Goal: Task Accomplishment & Management: Complete application form

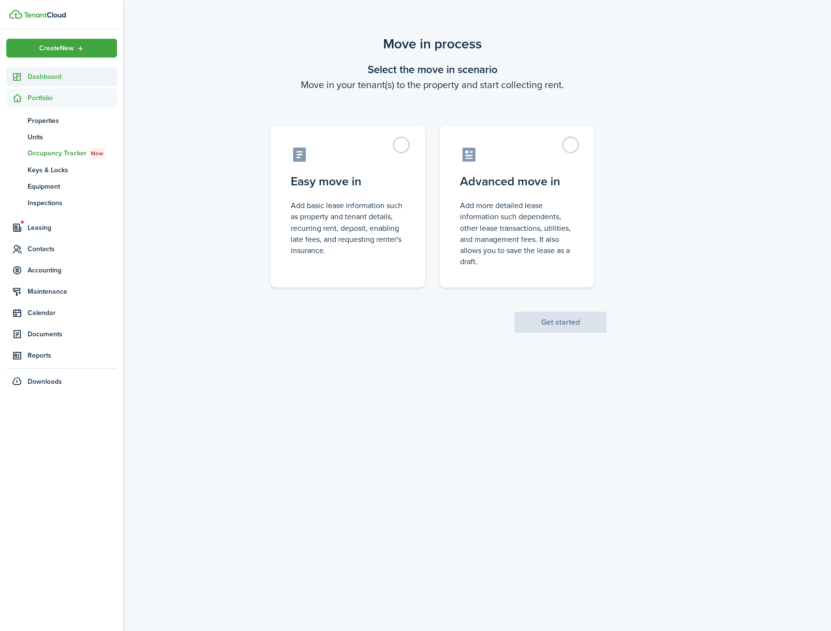
click at [44, 75] on span "Dashboard" at bounding box center [73, 77] width 90 height 10
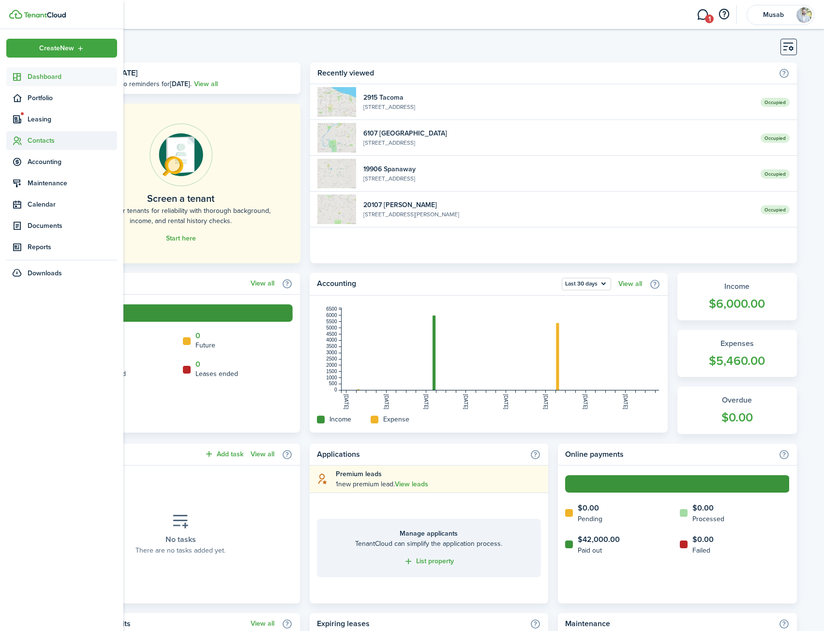
click at [53, 140] on span "Contacts" at bounding box center [73, 140] width 90 height 10
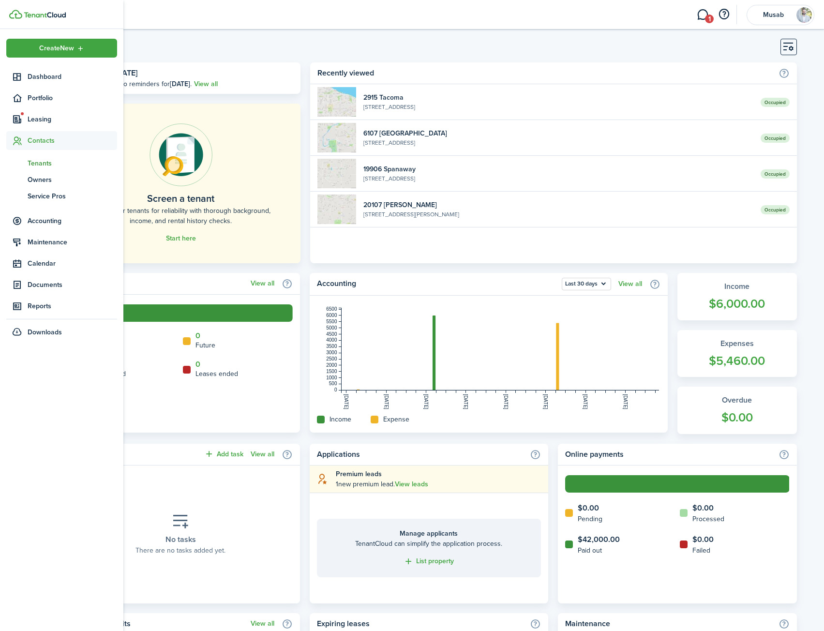
click at [44, 161] on span "Tenants" at bounding box center [73, 163] width 90 height 10
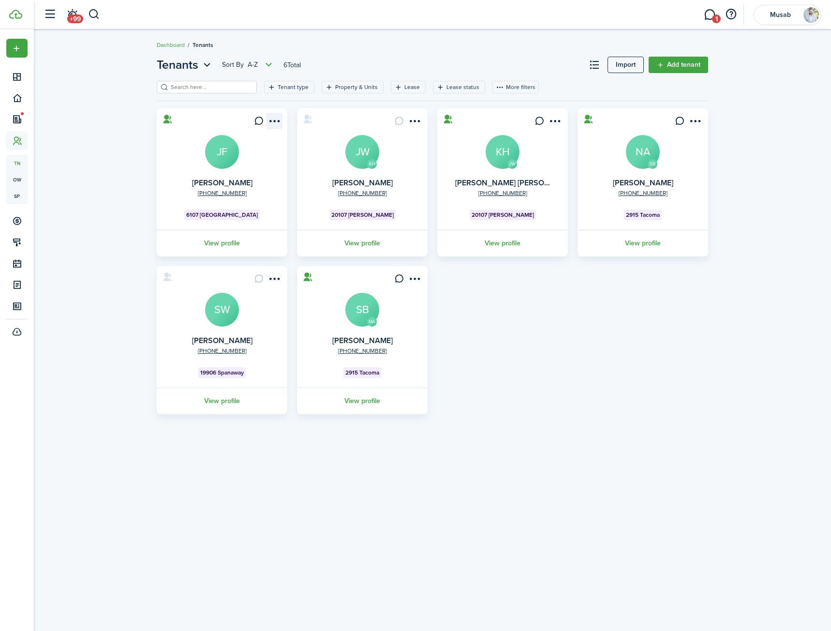
click at [271, 123] on menu-btn-icon "Open menu" at bounding box center [274, 121] width 16 height 16
click at [554, 120] on menu-btn-icon "Open menu" at bounding box center [555, 121] width 16 height 16
click at [492, 145] on link "Edit" at bounding box center [520, 142] width 85 height 16
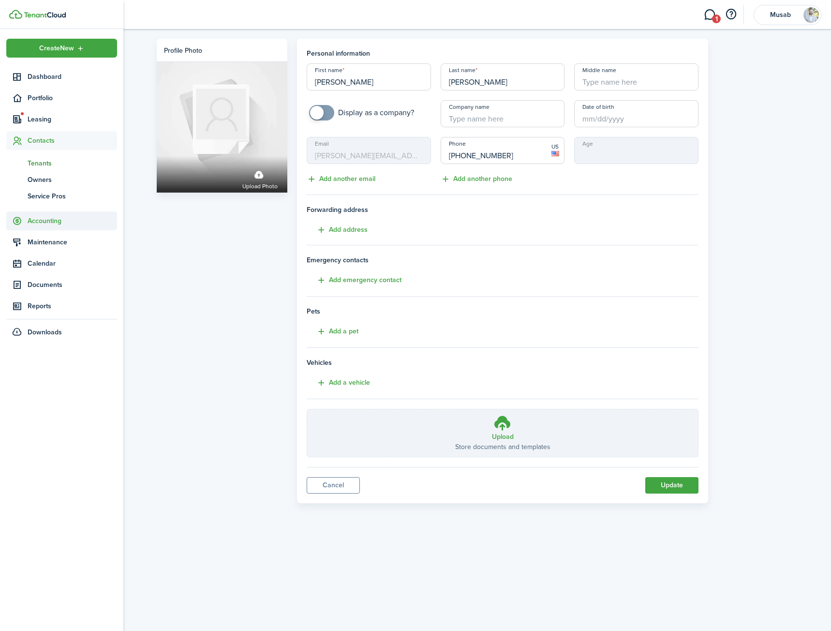
click at [55, 214] on span "Accounting" at bounding box center [61, 220] width 111 height 19
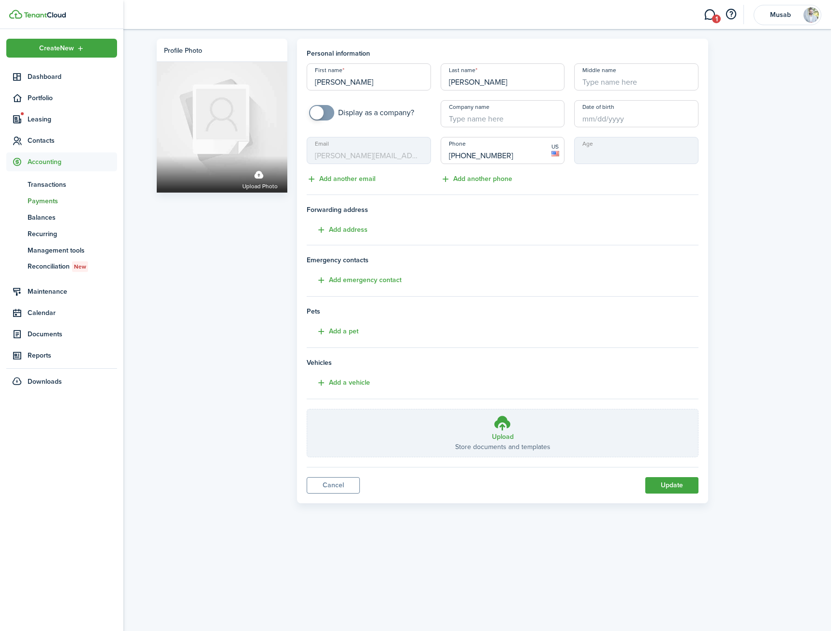
click at [53, 201] on span "Payments" at bounding box center [73, 201] width 90 height 10
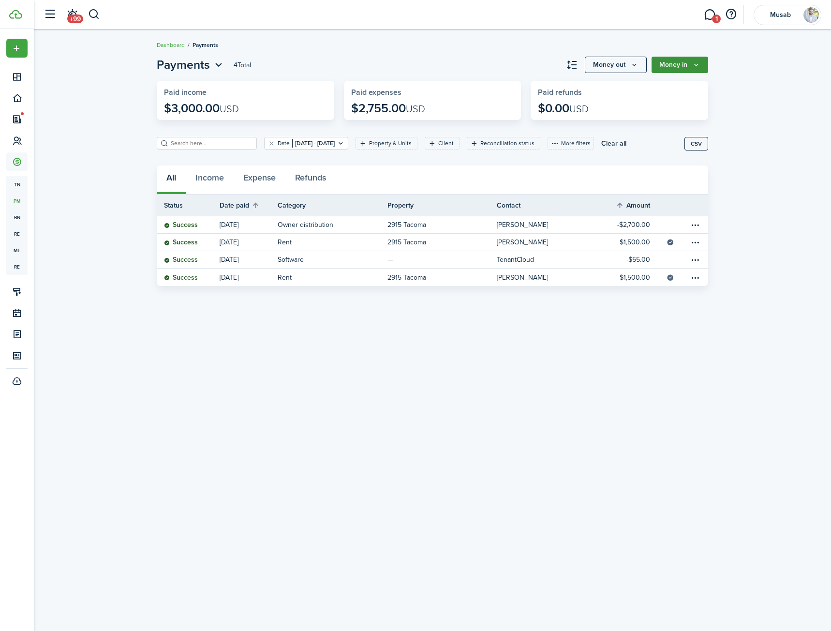
click at [699, 62] on icon "Money in" at bounding box center [696, 65] width 8 height 8
click at [646, 62] on button "Money out" at bounding box center [616, 65] width 62 height 16
click at [732, 13] on button "button" at bounding box center [731, 14] width 16 height 16
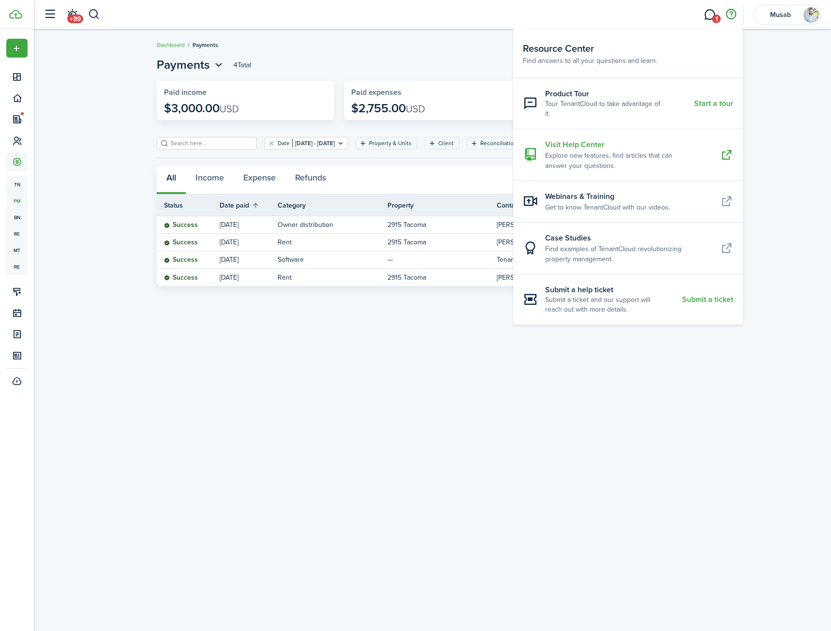
click at [612, 139] on resource-center-item-title "Visit Help Center" at bounding box center [629, 145] width 168 height 12
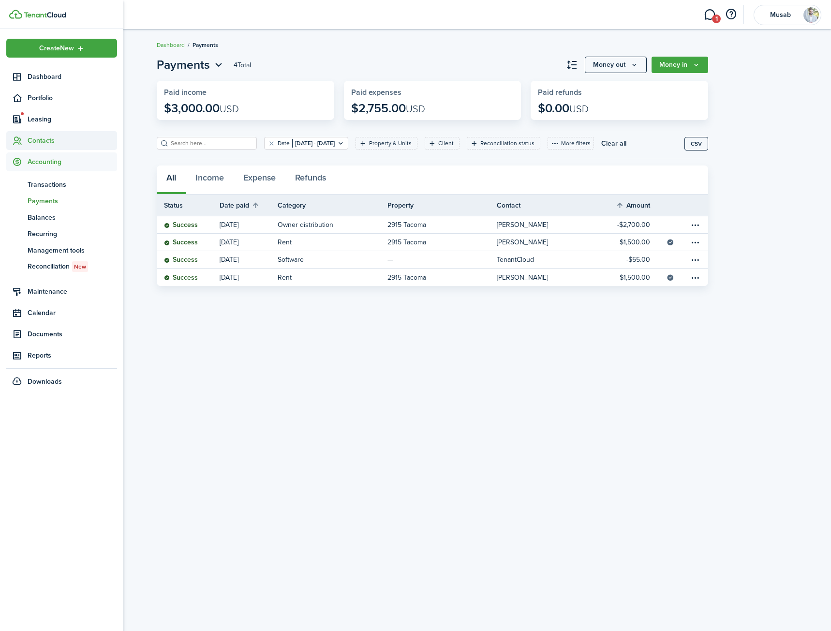
click at [44, 146] on span "Contacts" at bounding box center [61, 140] width 111 height 19
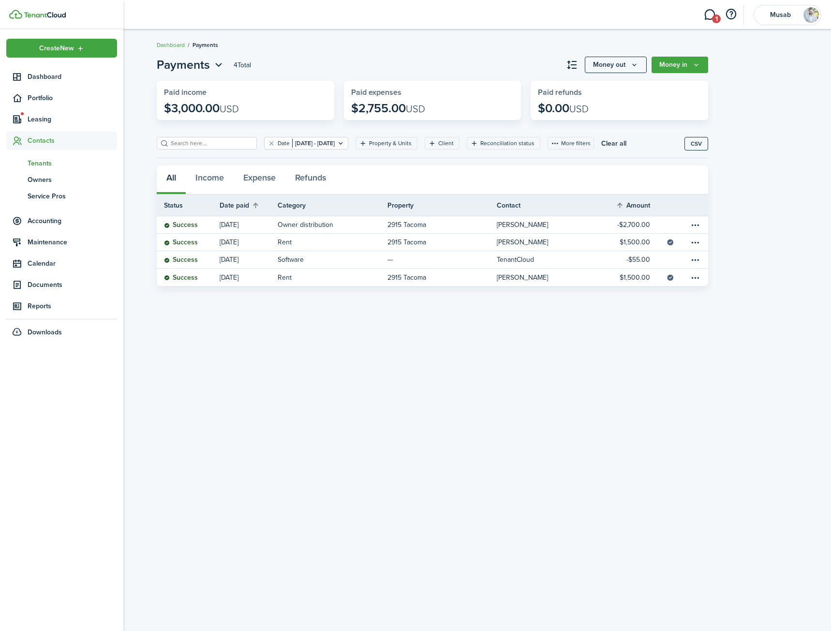
click at [44, 161] on span "Tenants" at bounding box center [73, 163] width 90 height 10
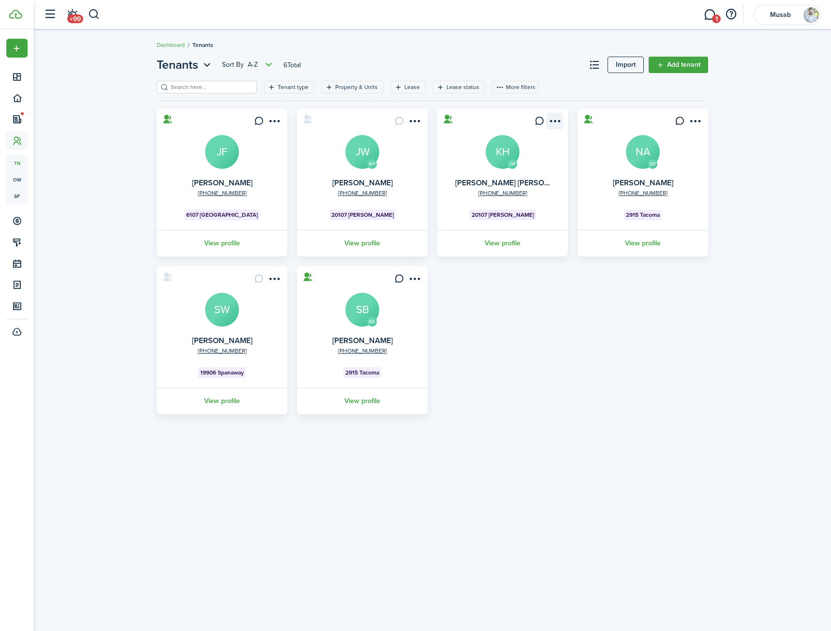
click at [558, 125] on menu-btn-icon "Open menu" at bounding box center [555, 121] width 16 height 16
click at [517, 109] on card "JW [PHONE_NUMBER] [PERSON_NAME] [PERSON_NAME] 20107 [PERSON_NAME] View profile" at bounding box center [502, 182] width 131 height 148
click at [498, 244] on link "View profile" at bounding box center [503, 243] width 134 height 27
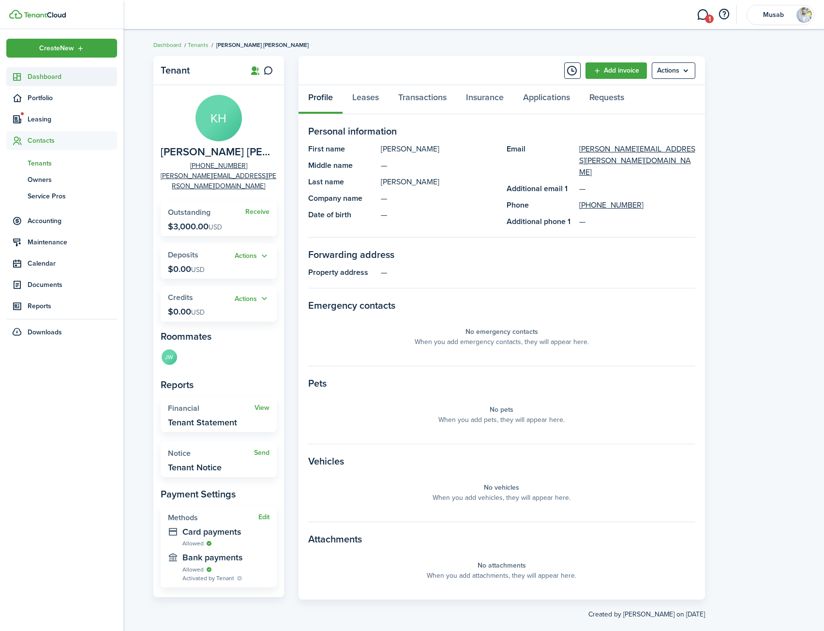
click at [36, 78] on span "Dashboard" at bounding box center [73, 77] width 90 height 10
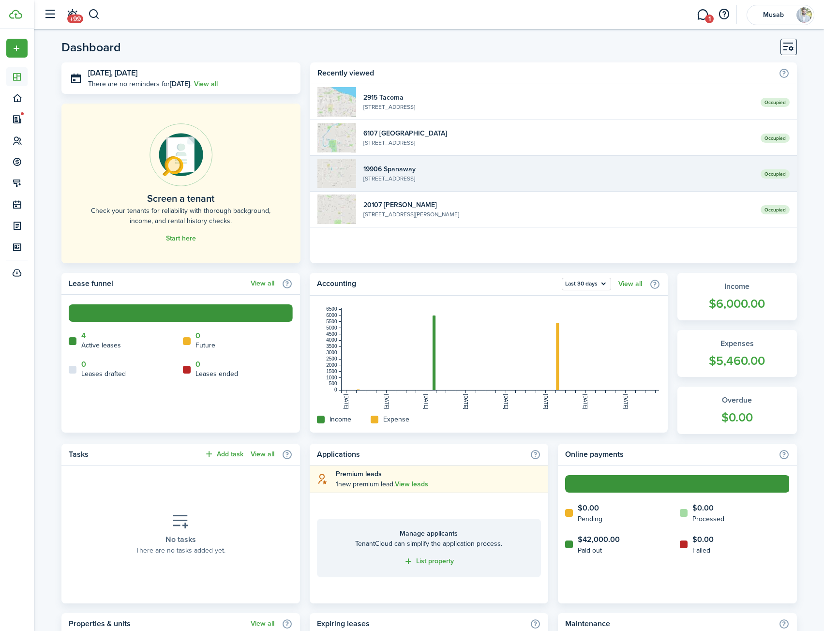
click at [437, 168] on widget-list-item-title "19906 Spanaway" at bounding box center [557, 169] width 389 height 10
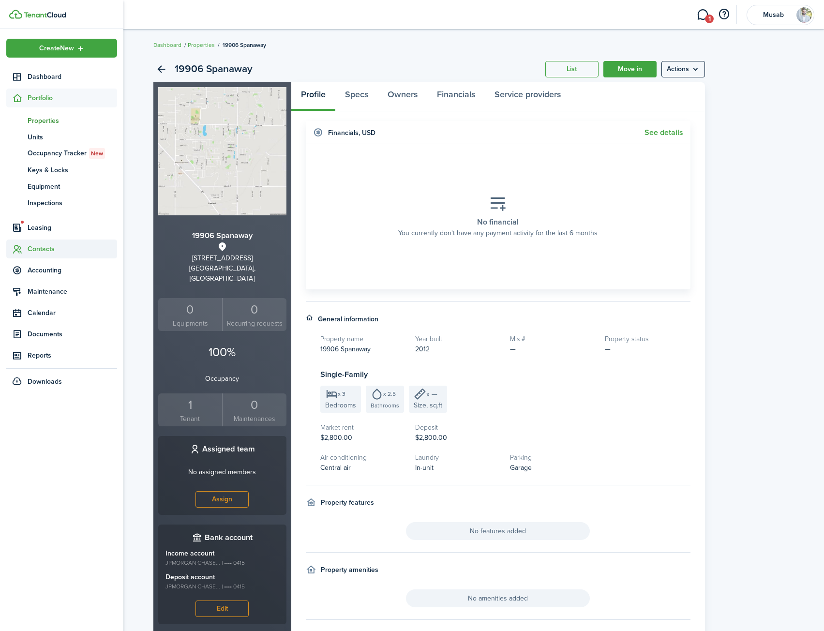
click at [49, 244] on span "Contacts" at bounding box center [73, 249] width 90 height 10
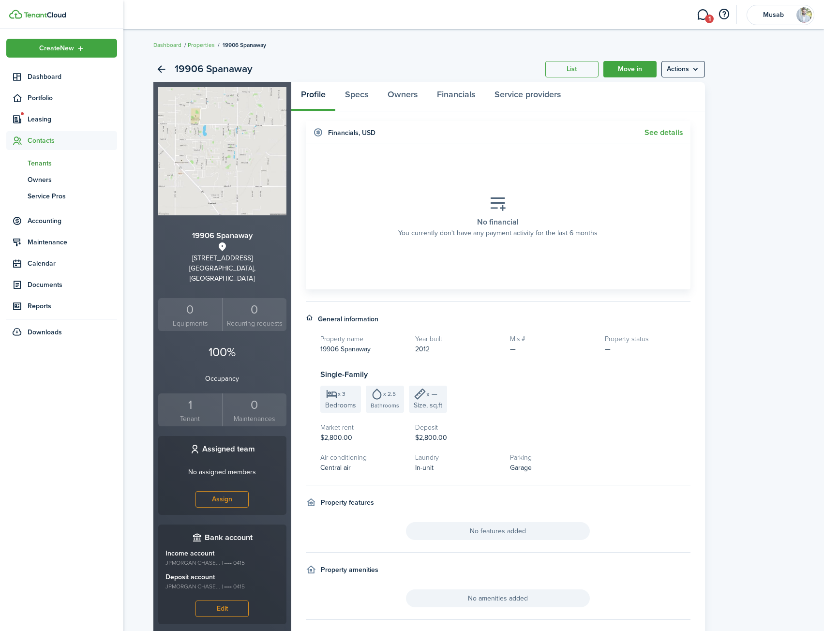
click at [52, 163] on span "Tenants" at bounding box center [73, 163] width 90 height 10
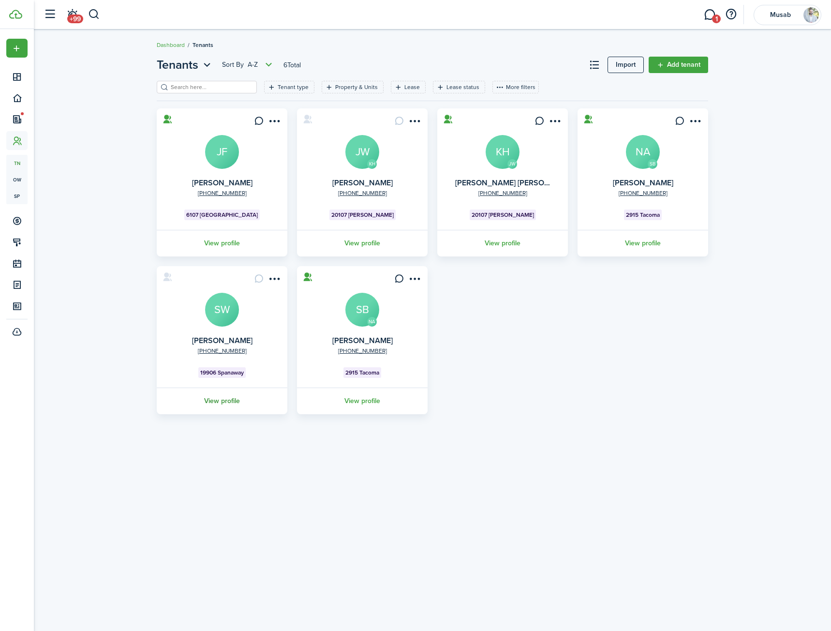
click at [231, 400] on link "View profile" at bounding box center [222, 401] width 134 height 27
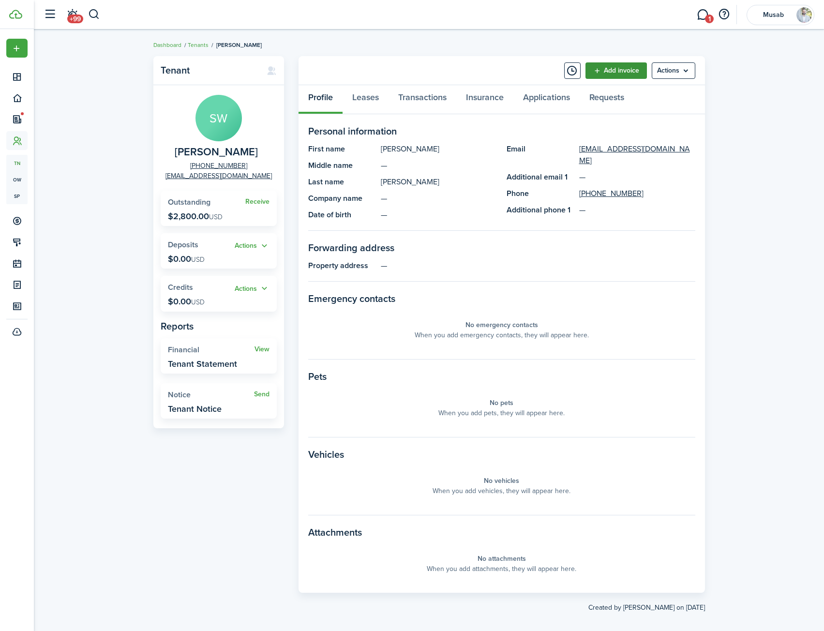
click at [627, 75] on link "Add invoice" at bounding box center [615, 70] width 61 height 16
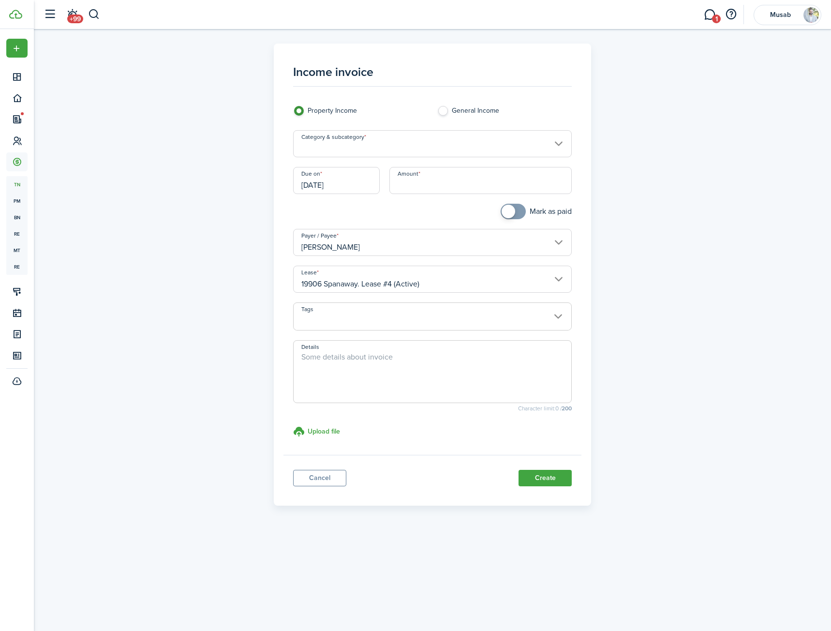
click at [382, 141] on input "Category & subcategory" at bounding box center [432, 143] width 279 height 27
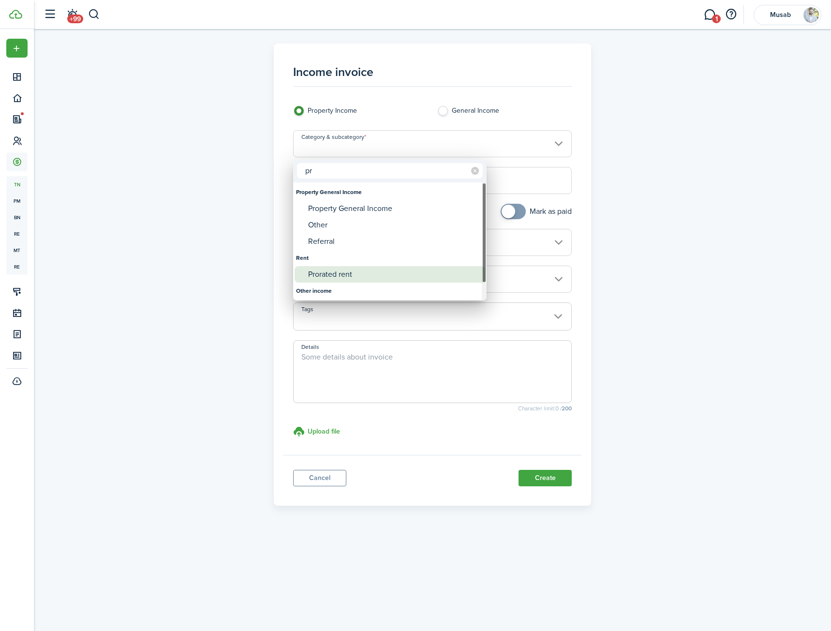
type input "pr"
click at [398, 269] on div "Prorated rent" at bounding box center [393, 274] width 171 height 16
type input "Rent / Prorated rent"
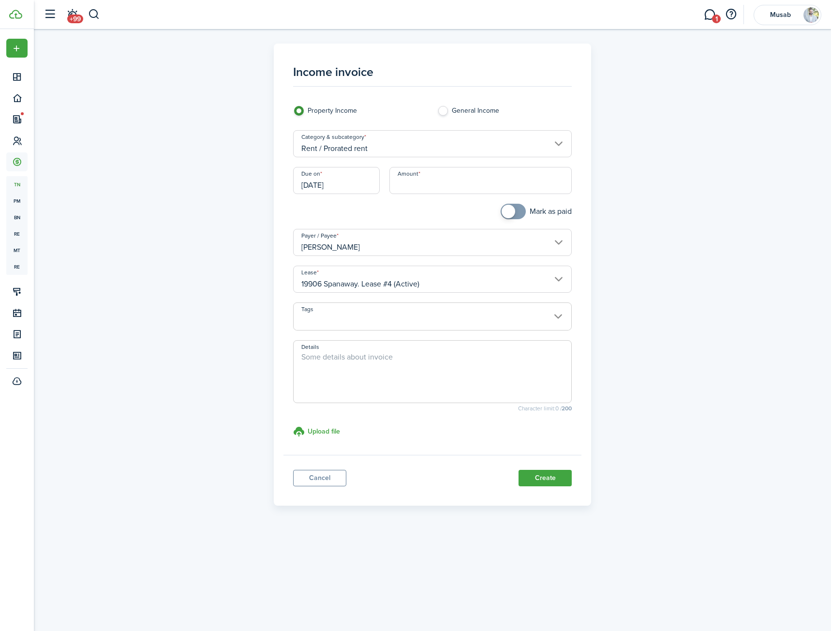
click at [422, 186] on input "Amount" at bounding box center [480, 180] width 183 height 27
type input "$2,619.28"
click at [421, 319] on span at bounding box center [433, 322] width 278 height 16
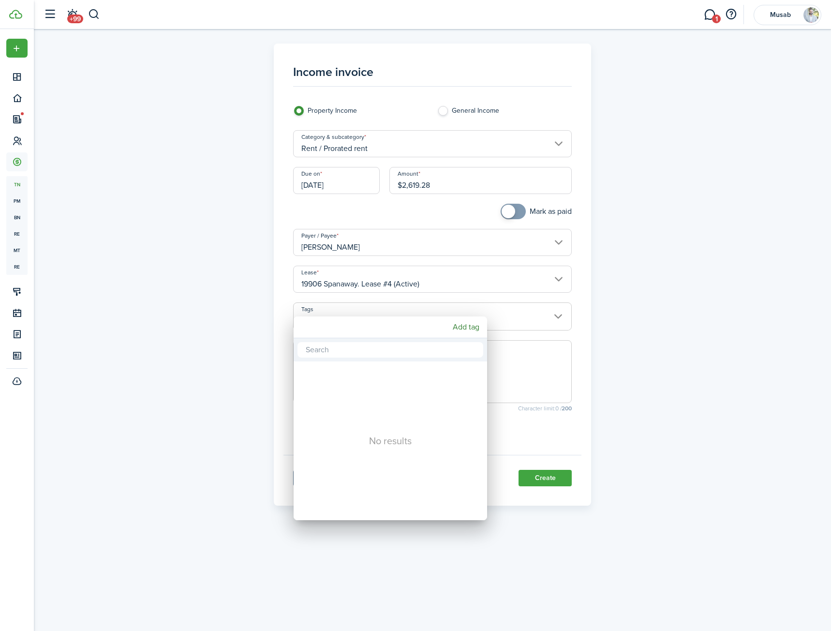
click at [428, 308] on div at bounding box center [416, 316] width 986 height 786
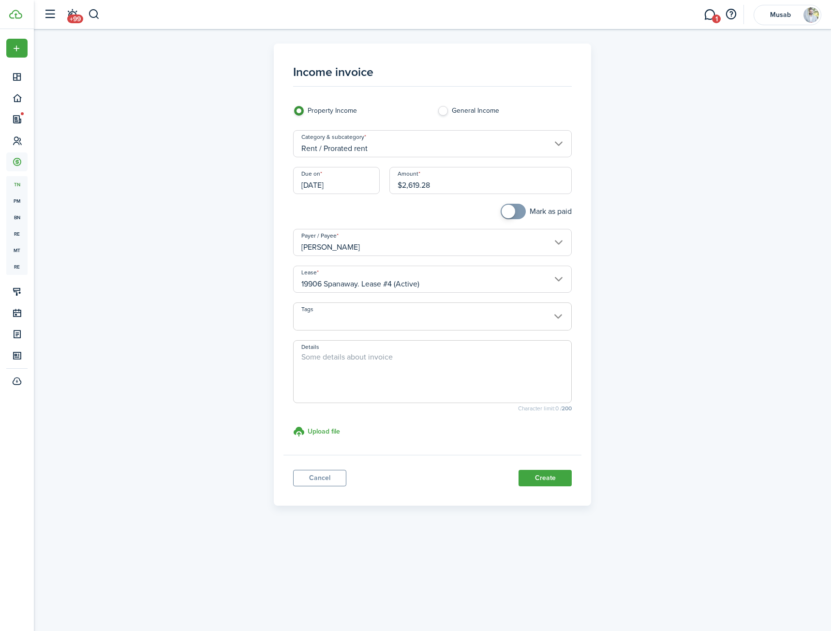
drag, startPoint x: 537, startPoint y: 480, endPoint x: 378, endPoint y: 371, distance: 192.3
click at [379, 371] on panel-main "Income invoice Property Income General Income Category & subcategory Rent / Pro…" at bounding box center [433, 275] width 318 height 462
click at [378, 371] on textarea "Details" at bounding box center [433, 374] width 278 height 46
click at [423, 360] on textarea "10/3-" at bounding box center [433, 374] width 278 height 46
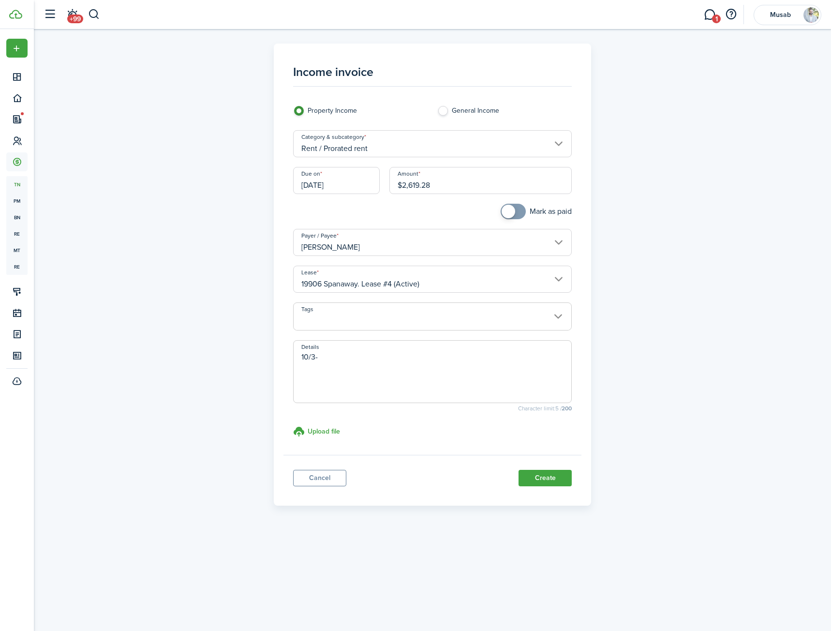
click at [423, 360] on textarea "10/3-" at bounding box center [433, 374] width 278 height 46
type textarea "Move in date 10/3"
click at [551, 481] on button "Create" at bounding box center [545, 478] width 53 height 16
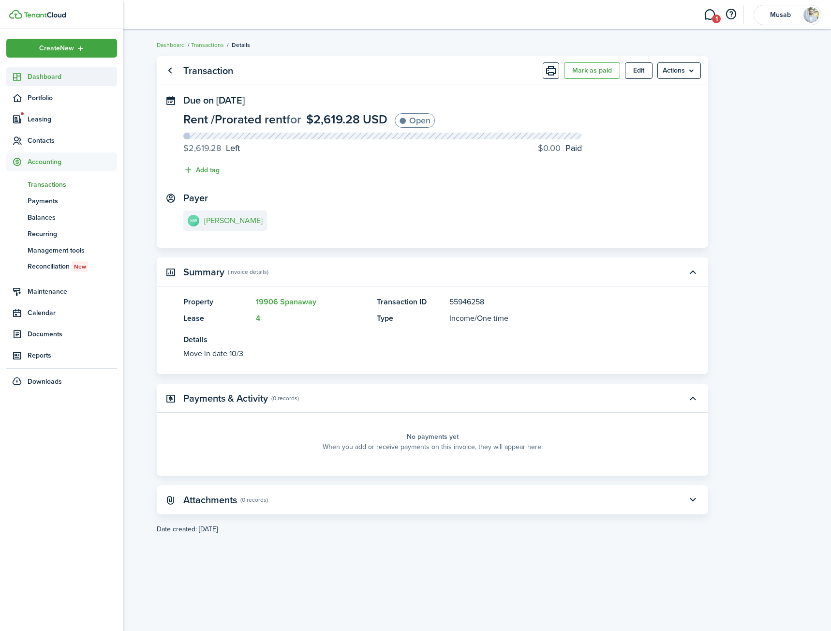
click at [34, 75] on span "Dashboard" at bounding box center [73, 77] width 90 height 10
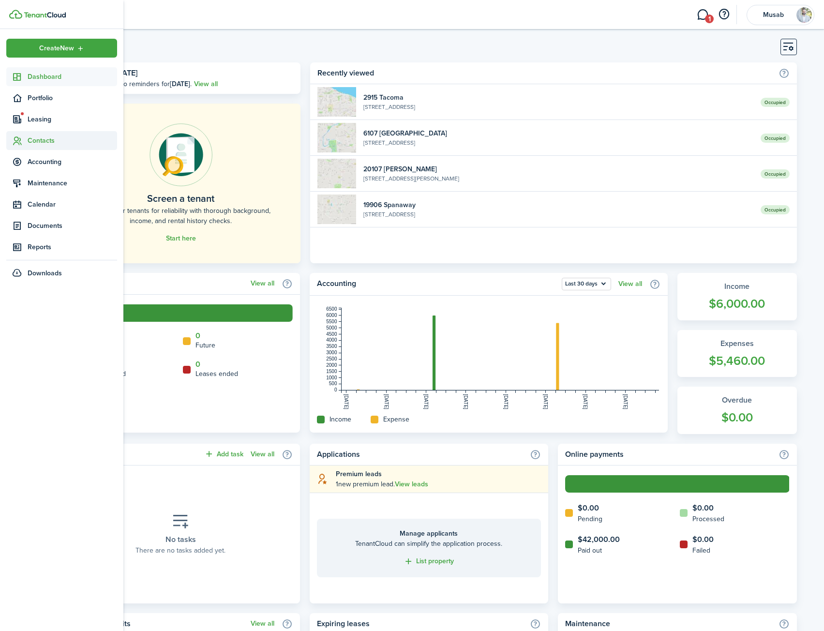
click at [50, 141] on span "Contacts" at bounding box center [73, 140] width 90 height 10
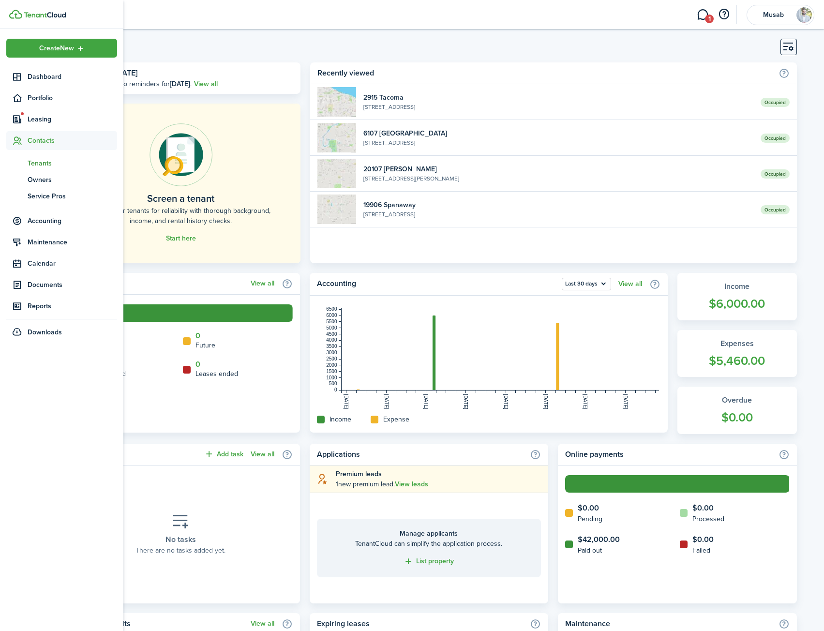
click at [45, 160] on span "Tenants" at bounding box center [73, 163] width 90 height 10
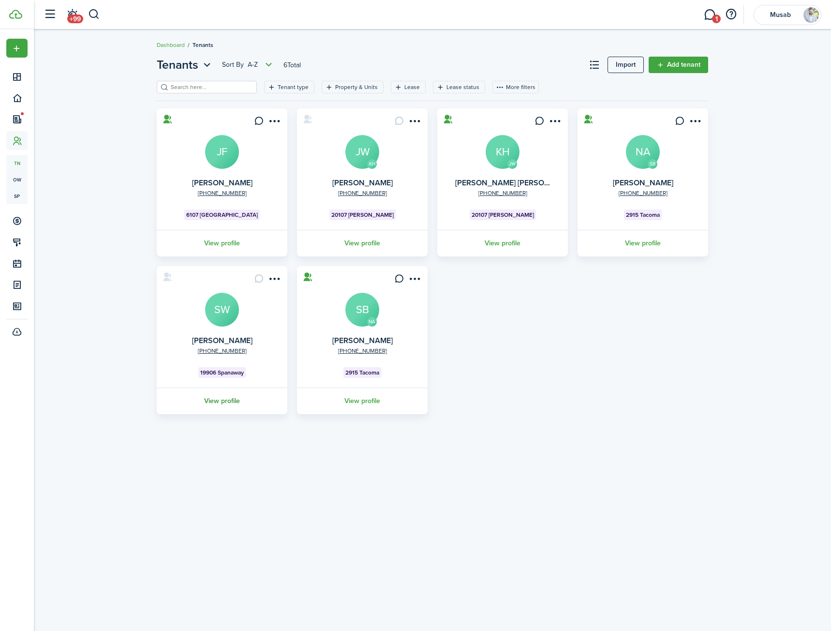
click at [220, 399] on link "View profile" at bounding box center [222, 401] width 134 height 27
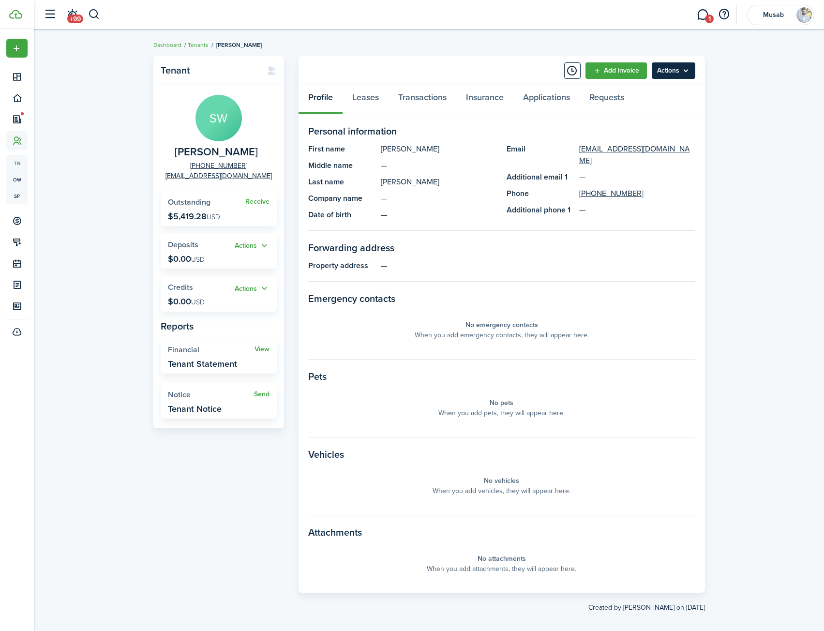
click at [684, 71] on menu-btn "Actions" at bounding box center [674, 70] width 44 height 16
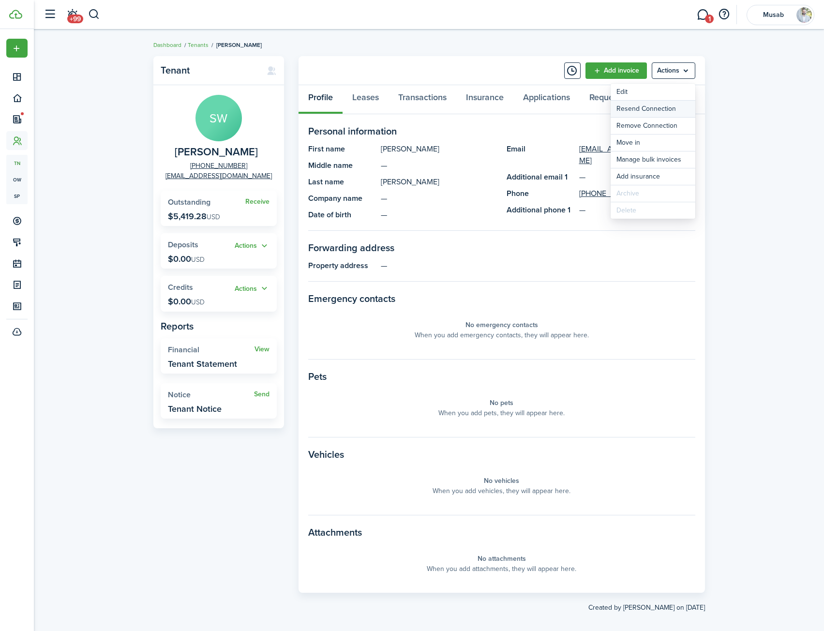
click at [659, 106] on button "Resend Connection" at bounding box center [653, 109] width 85 height 16
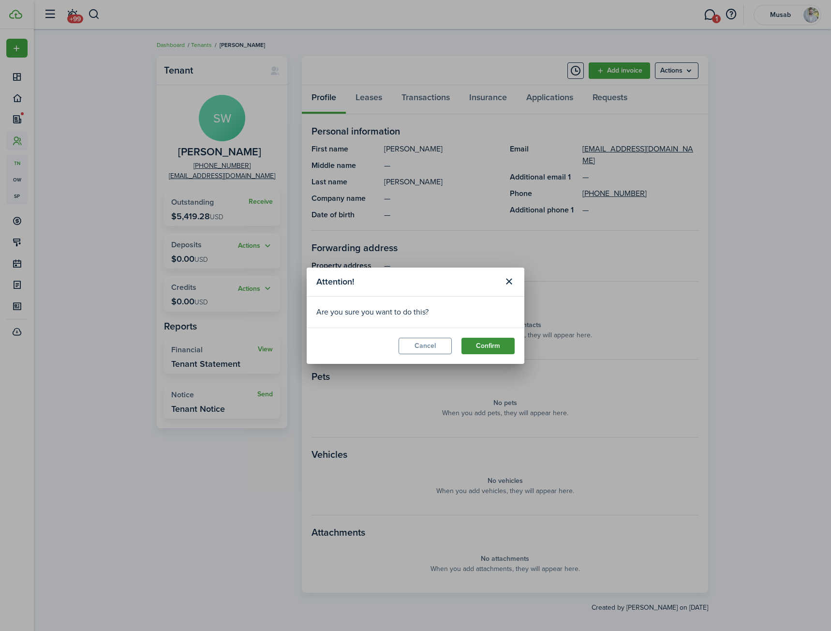
click at [479, 342] on button "Confirm" at bounding box center [488, 346] width 53 height 16
